Goal: Task Accomplishment & Management: Manage account settings

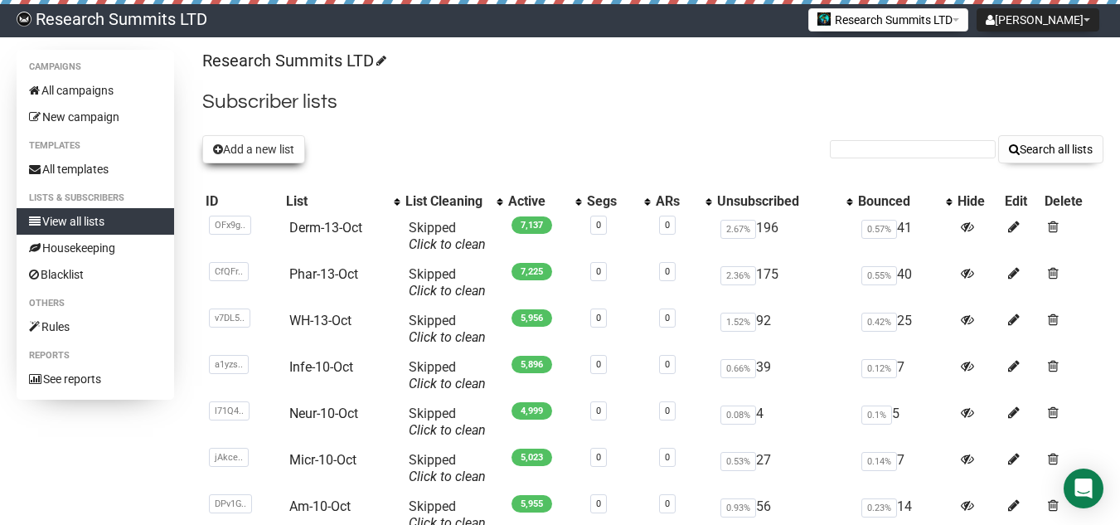
click at [257, 158] on button "Add a new list" at bounding box center [253, 149] width 103 height 28
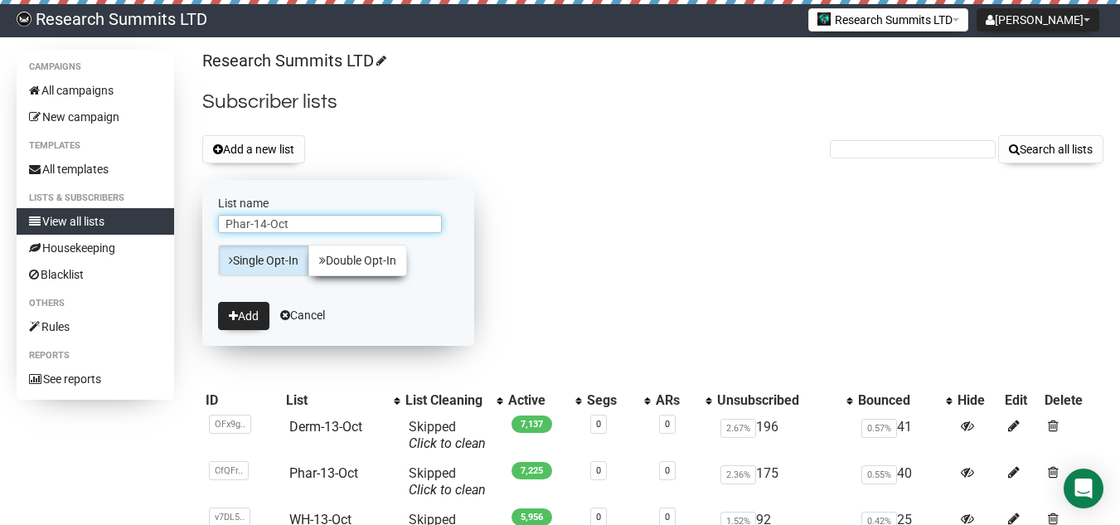
type input "Phar-14-Oct"
click at [361, 266] on link "Double Opt-In" at bounding box center [357, 261] width 99 height 32
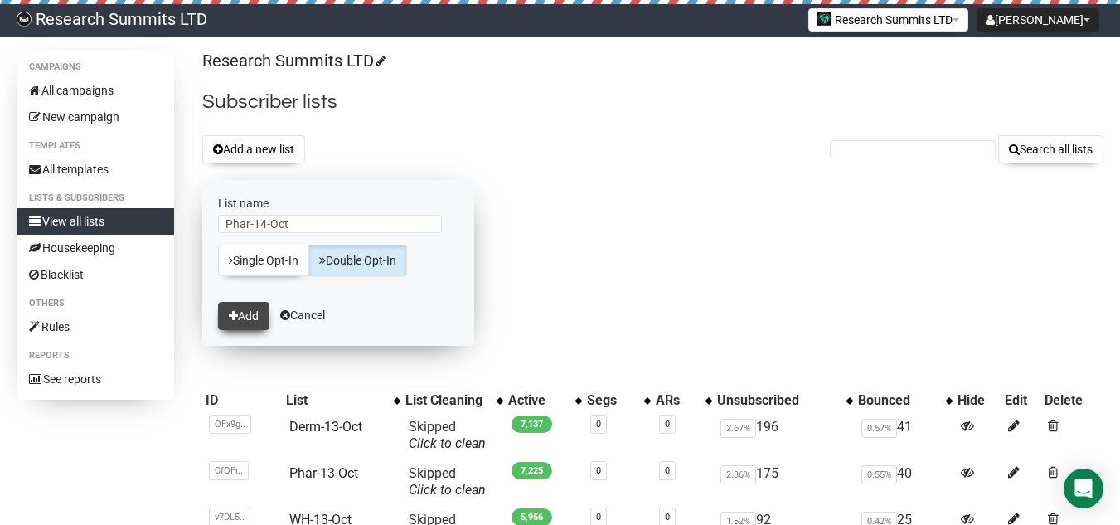
click at [258, 323] on button "Add" at bounding box center [243, 316] width 51 height 28
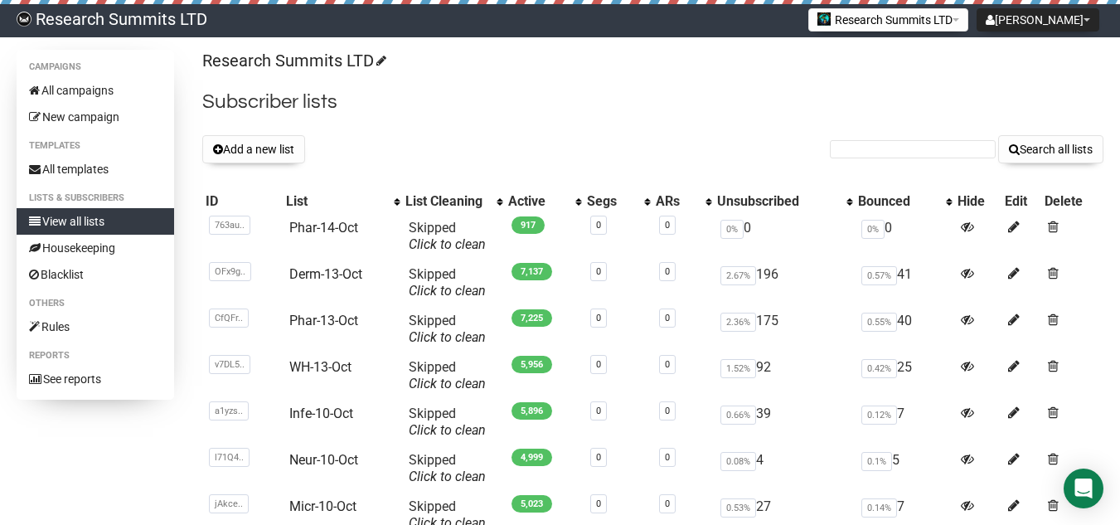
click at [261, 161] on button "Add a new list" at bounding box center [253, 149] width 103 height 28
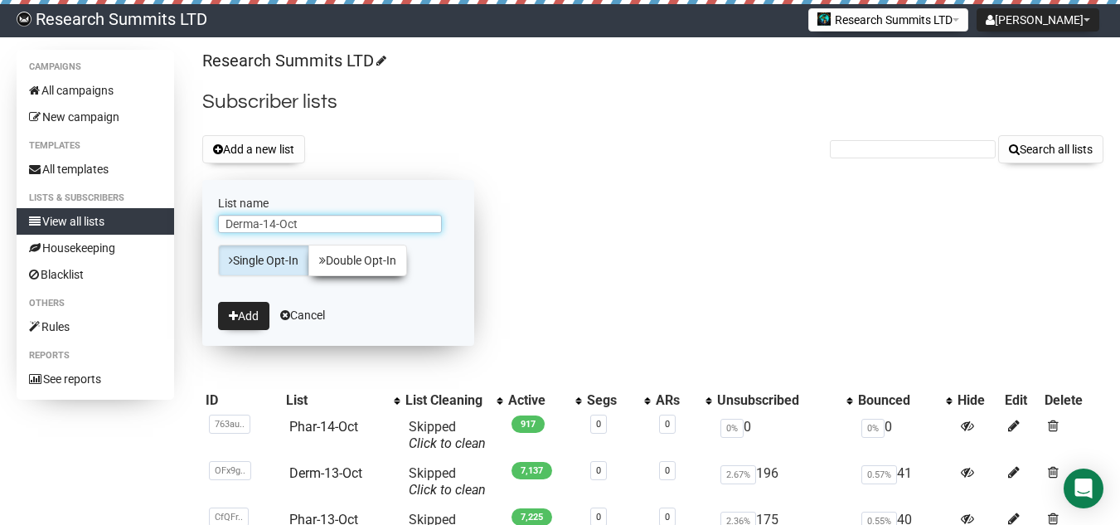
type input "Derma-14-Oct"
click at [330, 270] on link "Double Opt-In" at bounding box center [357, 261] width 99 height 32
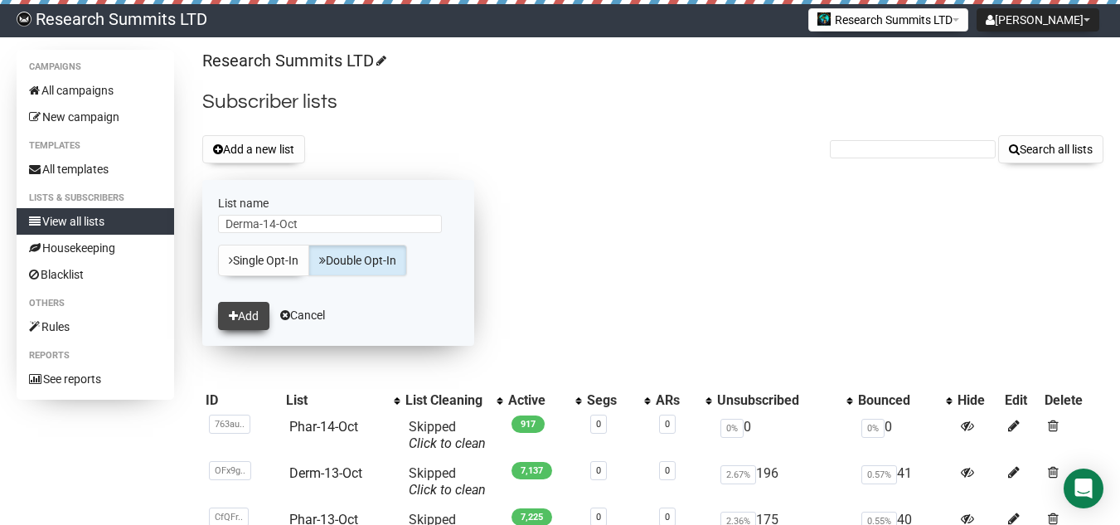
click at [257, 328] on button "Add" at bounding box center [243, 316] width 51 height 28
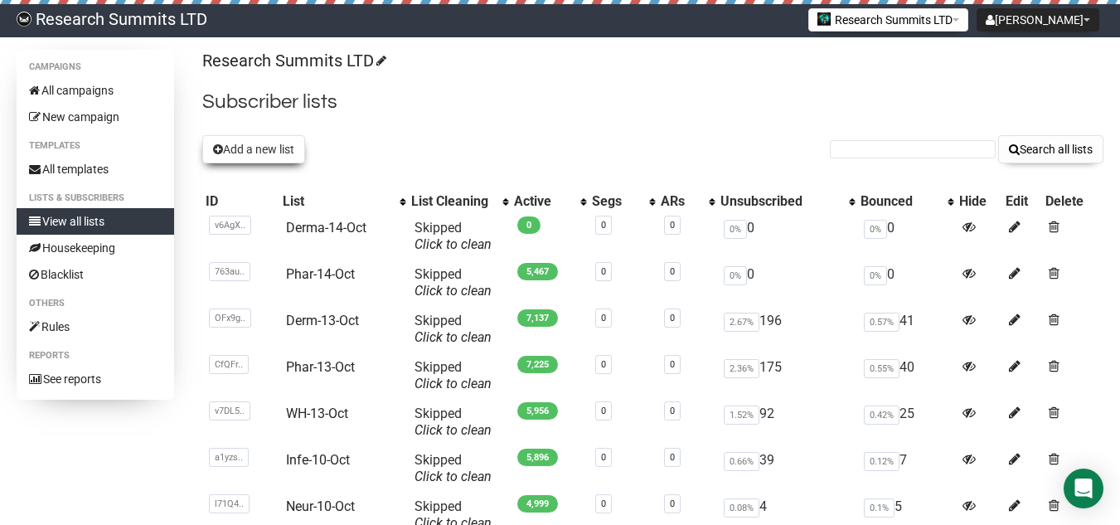
click at [274, 153] on button "Add a new list" at bounding box center [253, 149] width 103 height 28
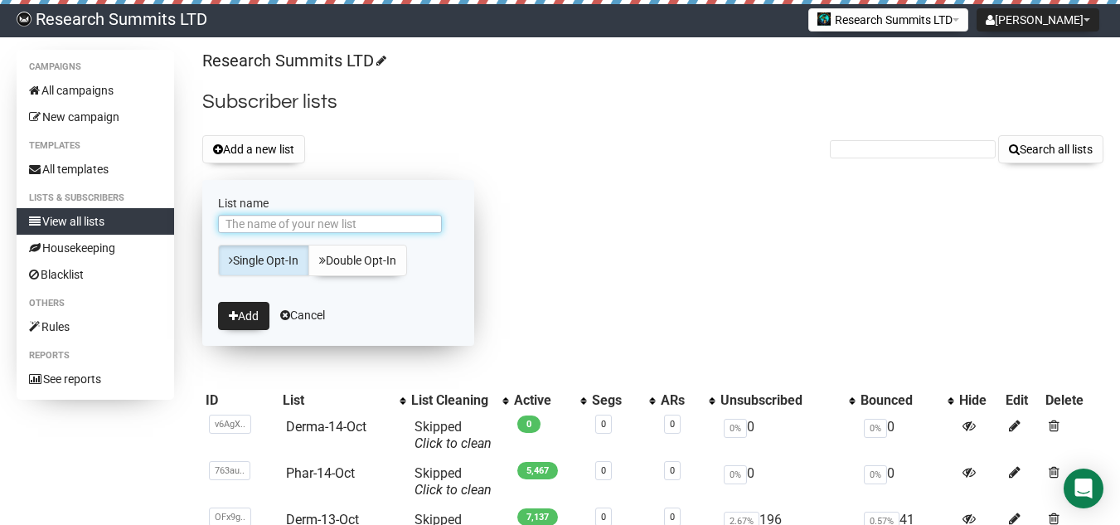
click at [316, 224] on input "List name" at bounding box center [330, 224] width 224 height 18
type input "WH-14-Oct"
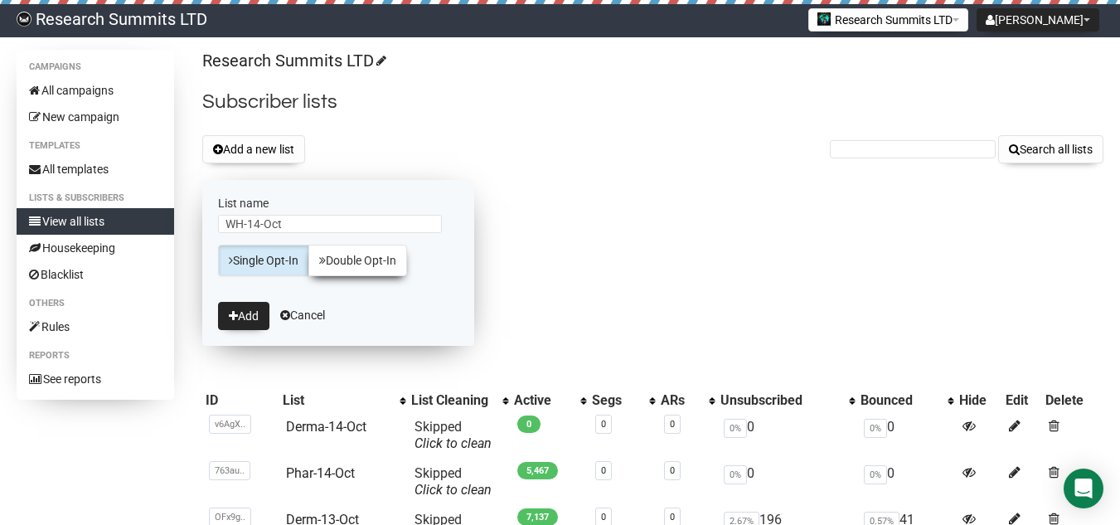
click at [348, 251] on link "Double Opt-In" at bounding box center [357, 261] width 99 height 32
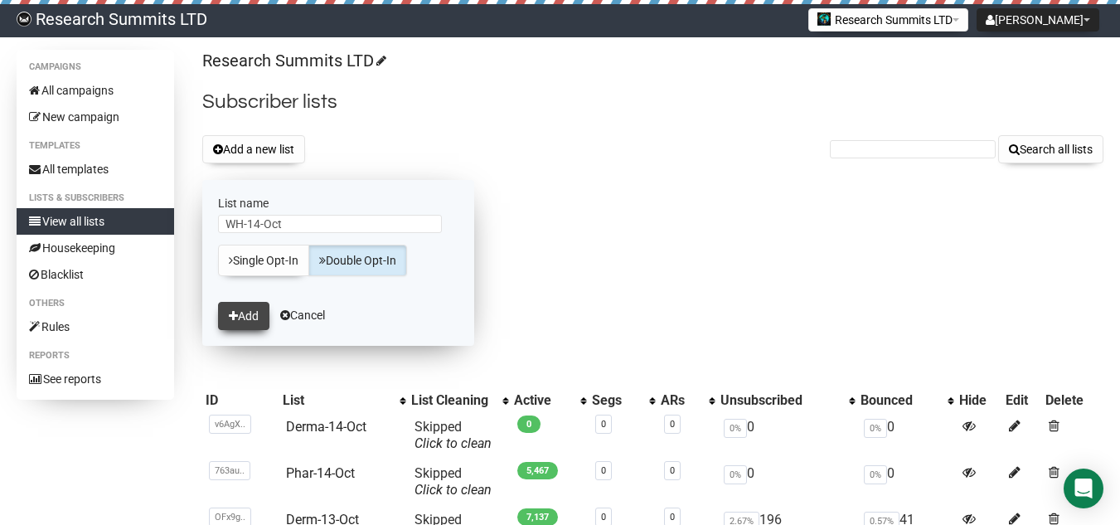
click at [245, 309] on button "Add" at bounding box center [243, 316] width 51 height 28
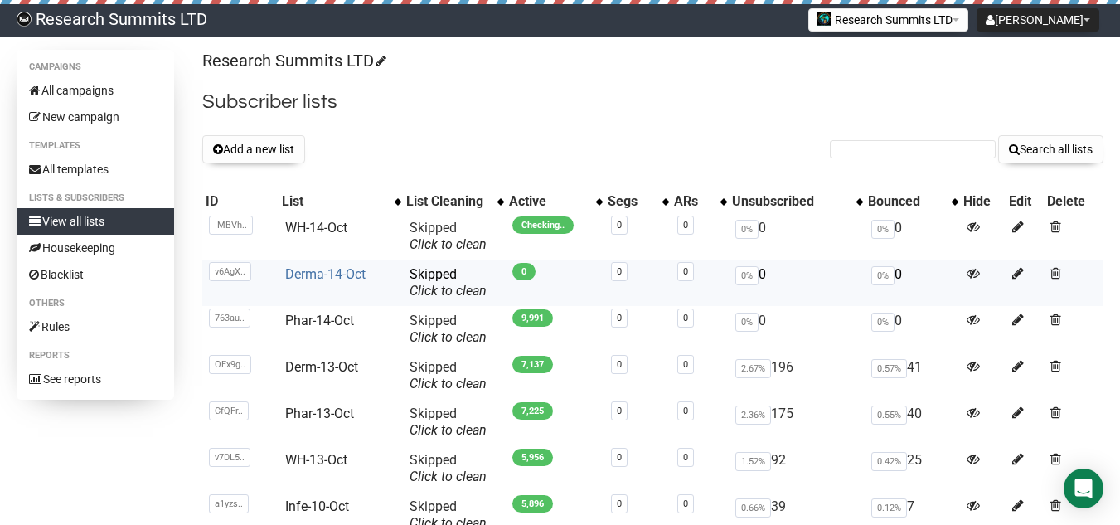
click at [309, 267] on link "Derma-14-Oct" at bounding box center [325, 274] width 80 height 16
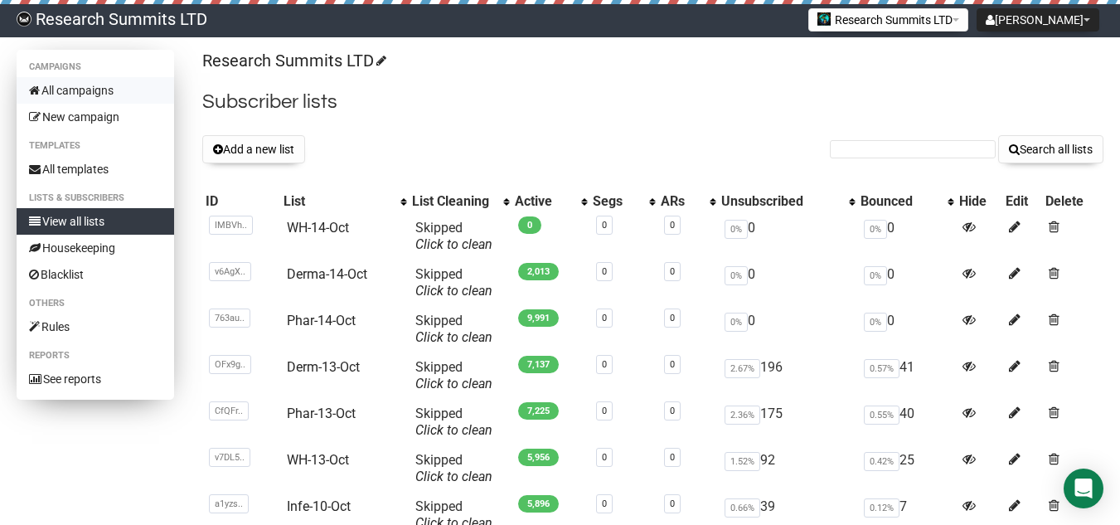
click at [117, 90] on link "All campaigns" at bounding box center [96, 90] width 158 height 27
